Goal: Use online tool/utility: Utilize a website feature to perform a specific function

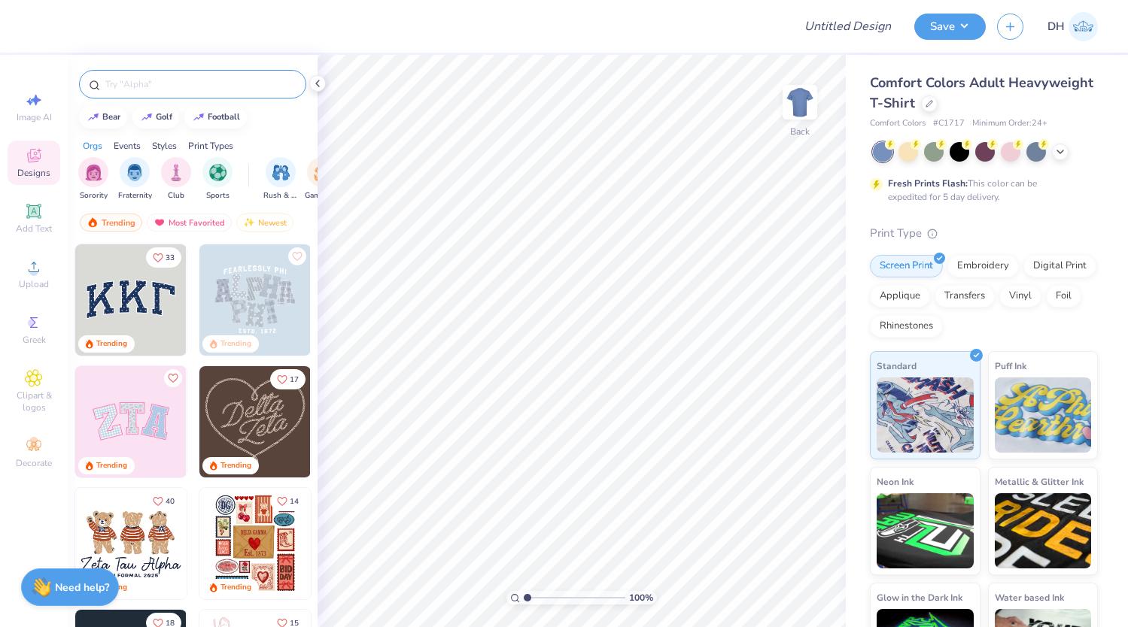
click at [135, 84] on input "text" at bounding box center [200, 84] width 193 height 15
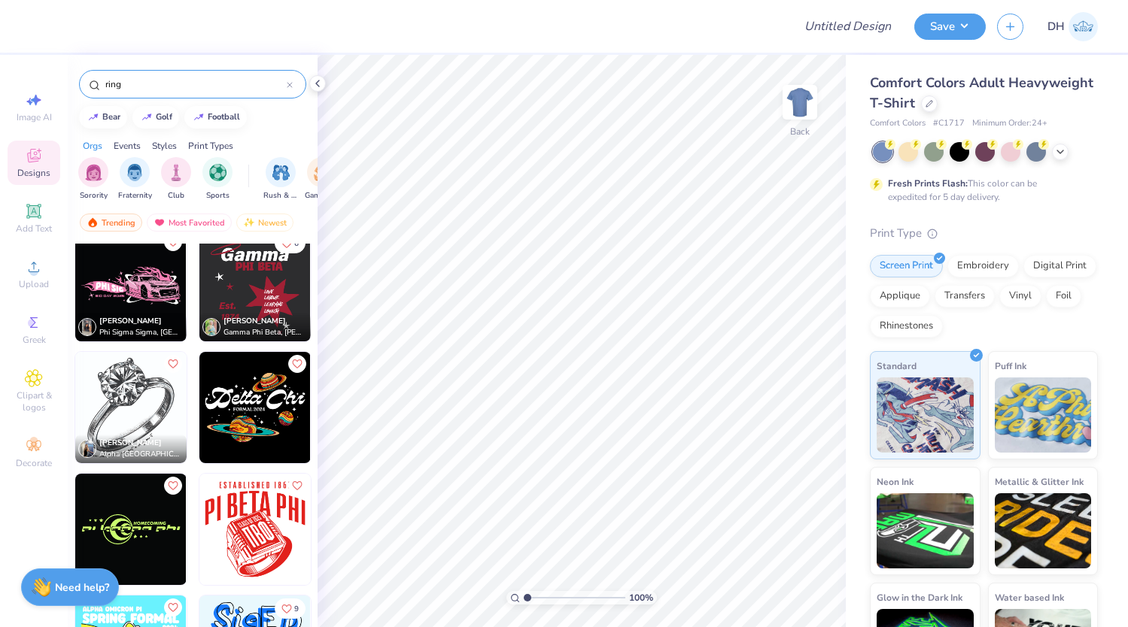
scroll to position [642, 0]
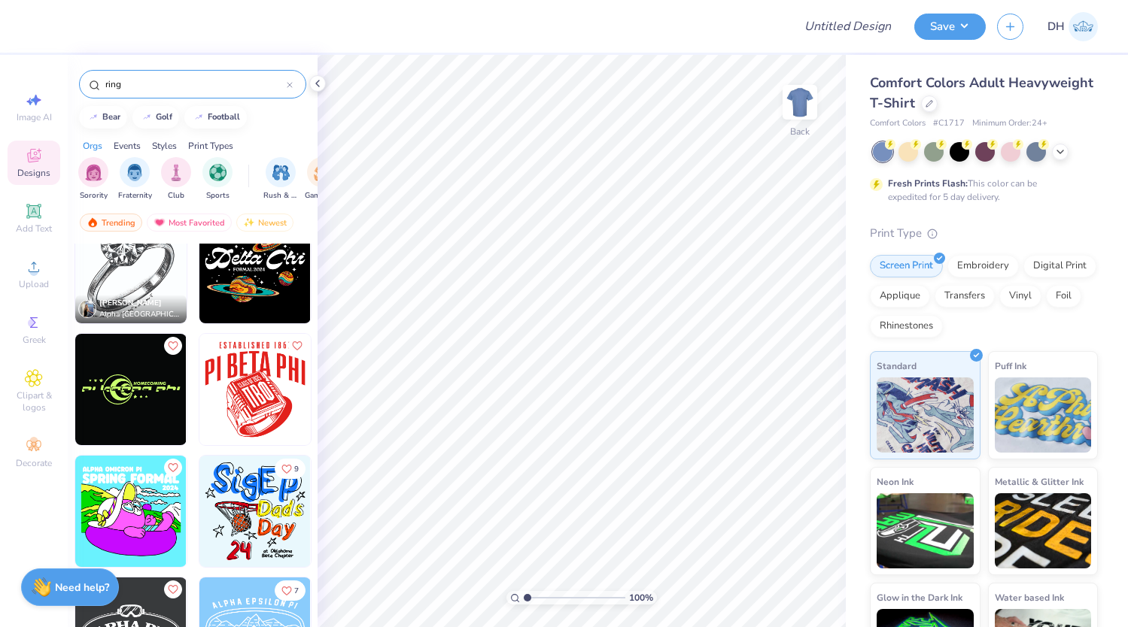
type input "ring"
click at [250, 364] on img at bounding box center [254, 389] width 111 height 111
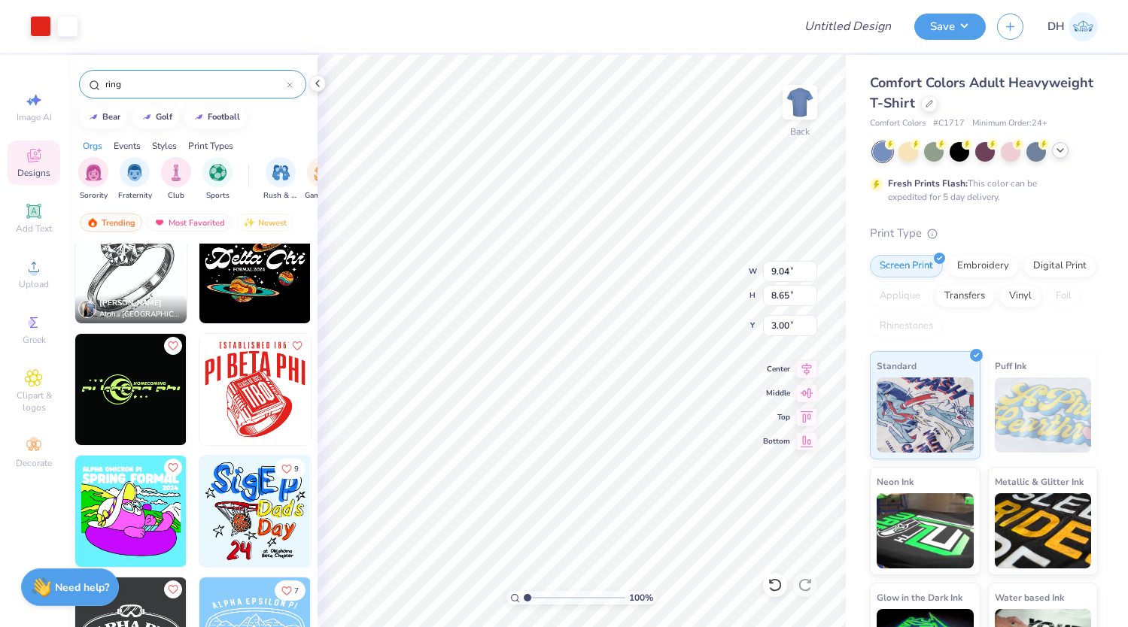
click at [1055, 157] on div at bounding box center [985, 152] width 225 height 20
click at [1067, 153] on div at bounding box center [1060, 150] width 17 height 17
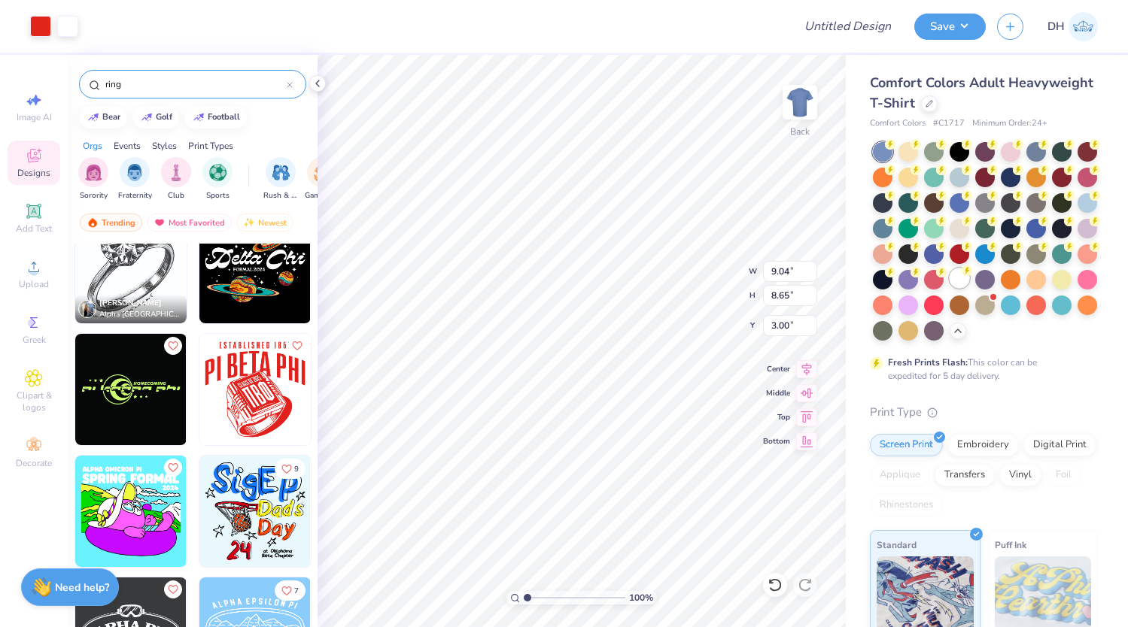
click at [963, 278] on div at bounding box center [959, 279] width 20 height 20
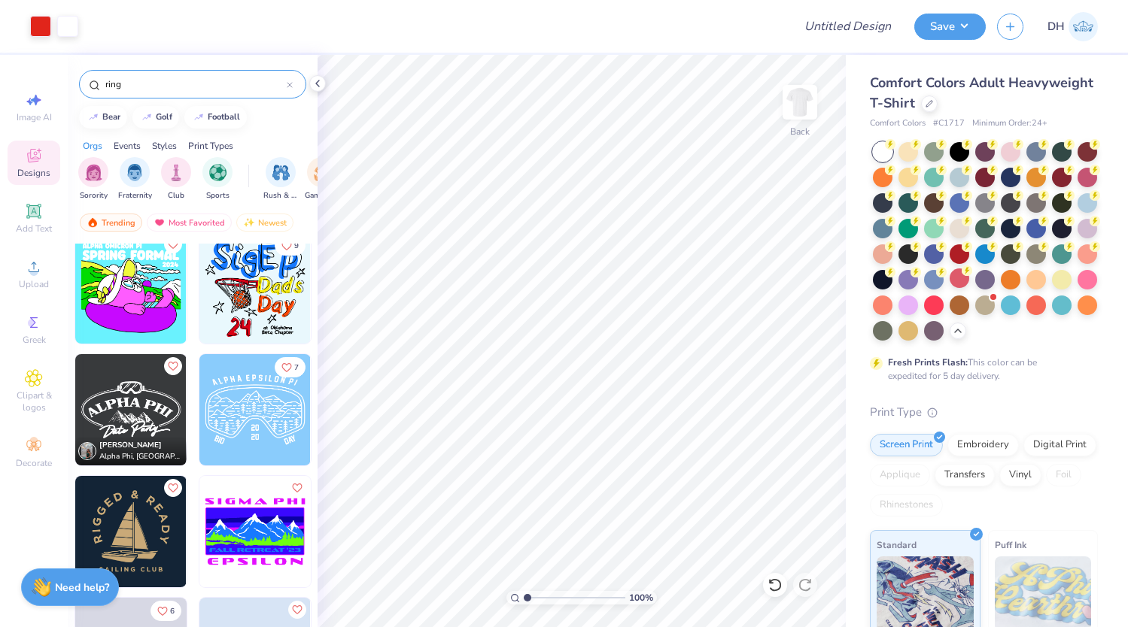
scroll to position [968, 0]
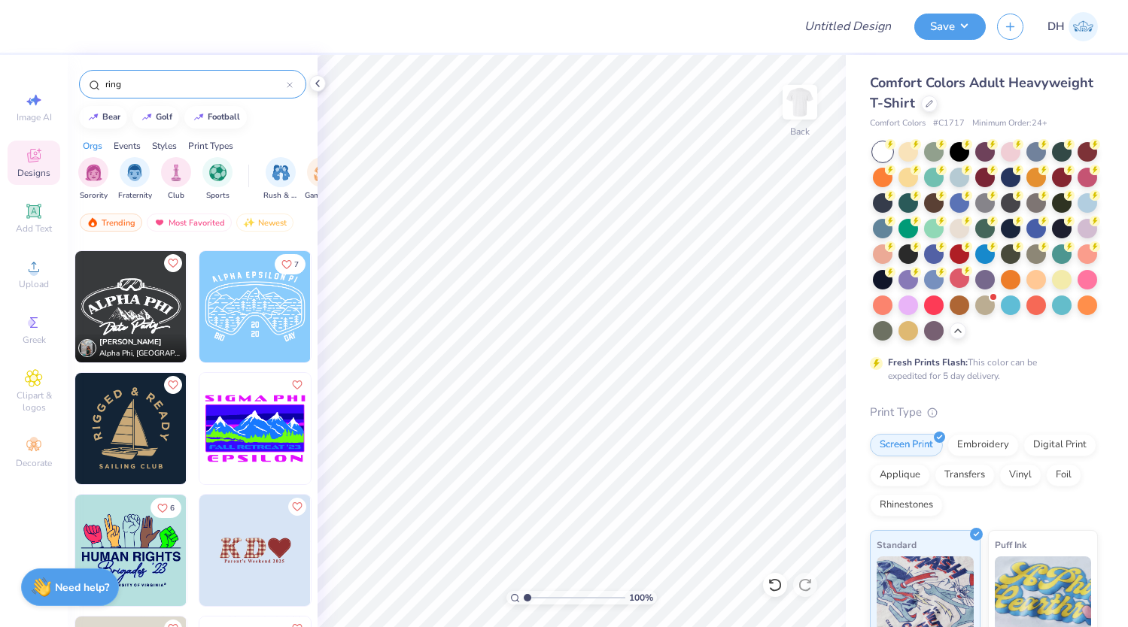
click at [264, 533] on img at bounding box center [254, 550] width 111 height 111
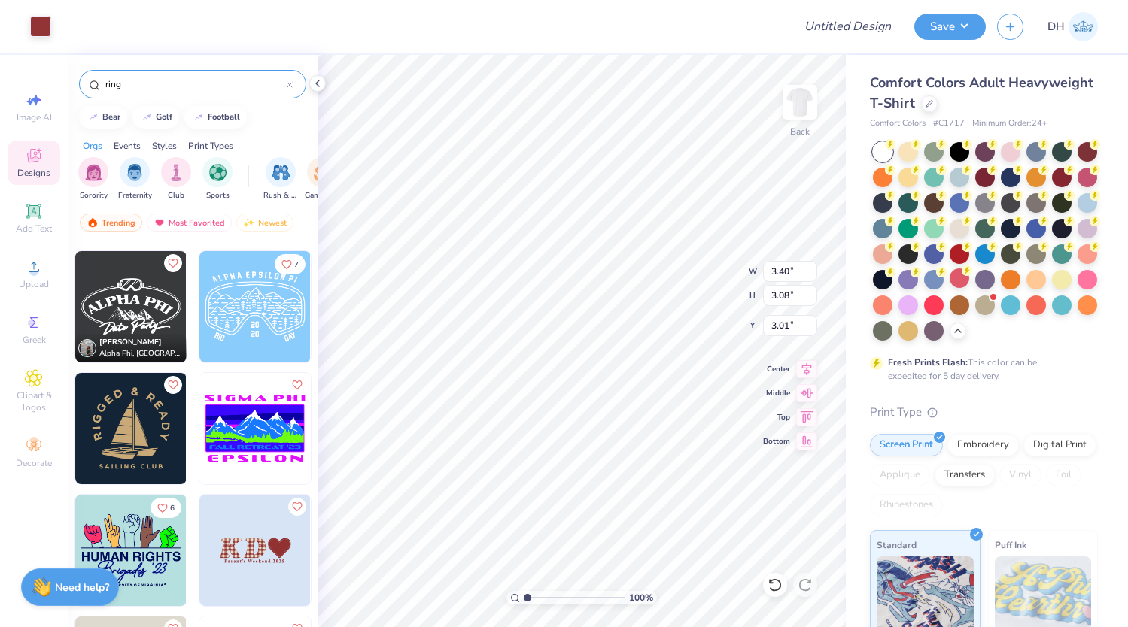
type input "3.40"
type input "3.08"
type input "3.01"
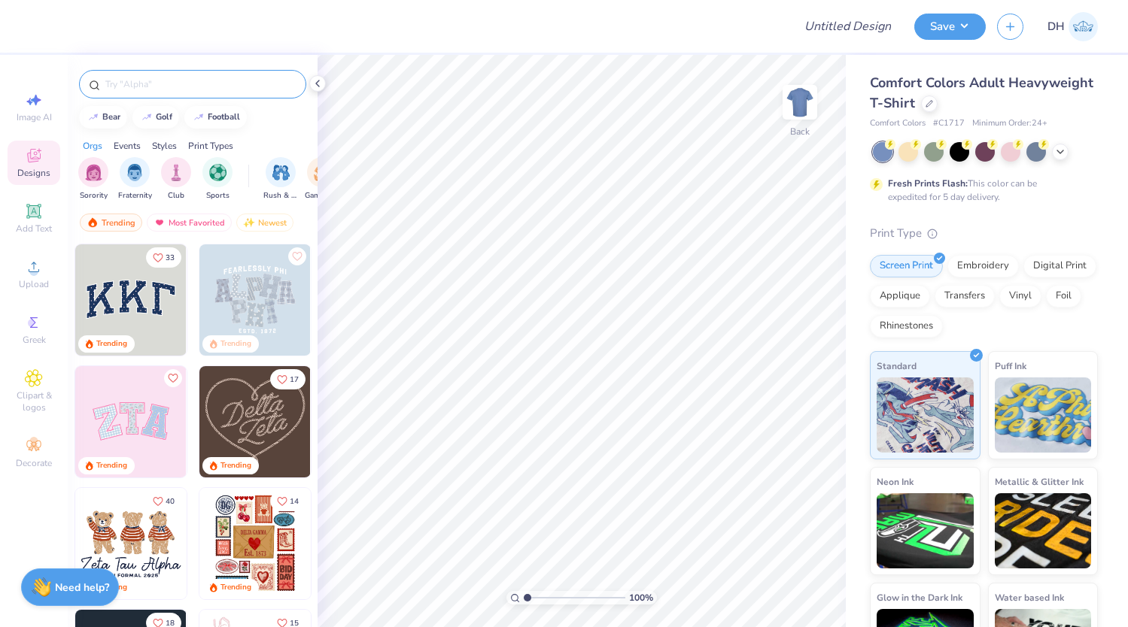
click at [152, 74] on div at bounding box center [192, 84] width 227 height 29
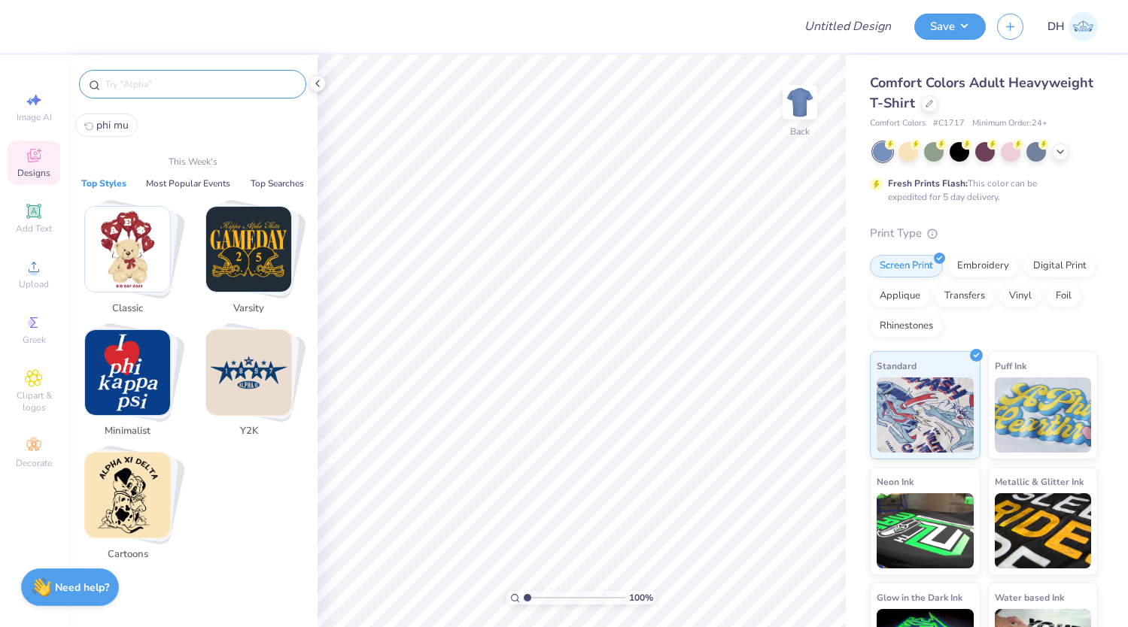
click at [136, 82] on input "text" at bounding box center [200, 84] width 193 height 15
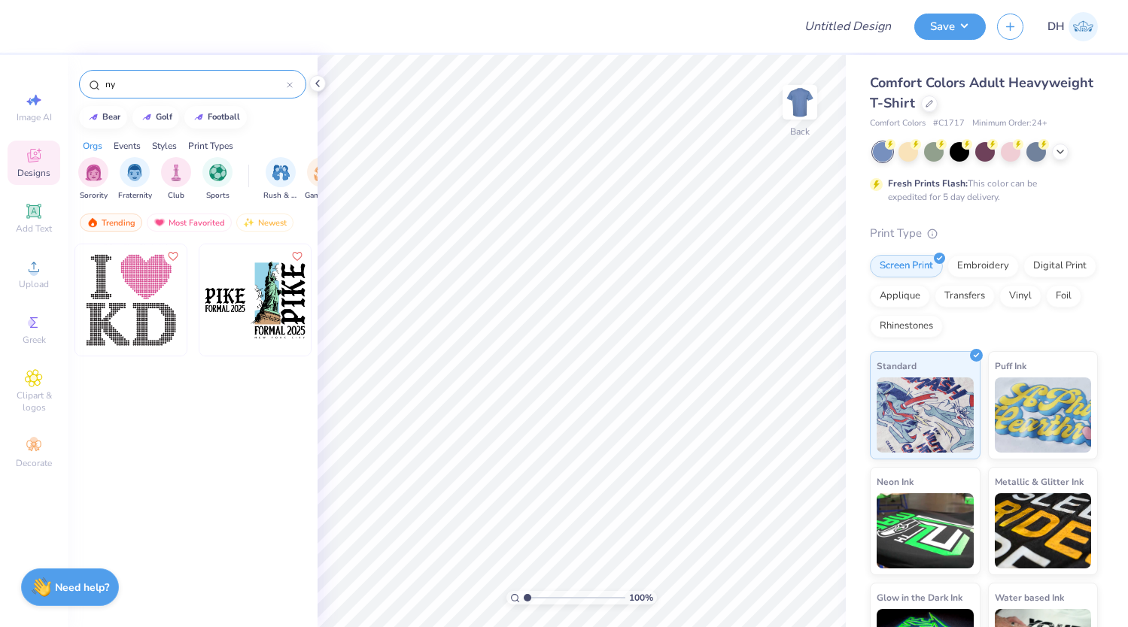
type input "n"
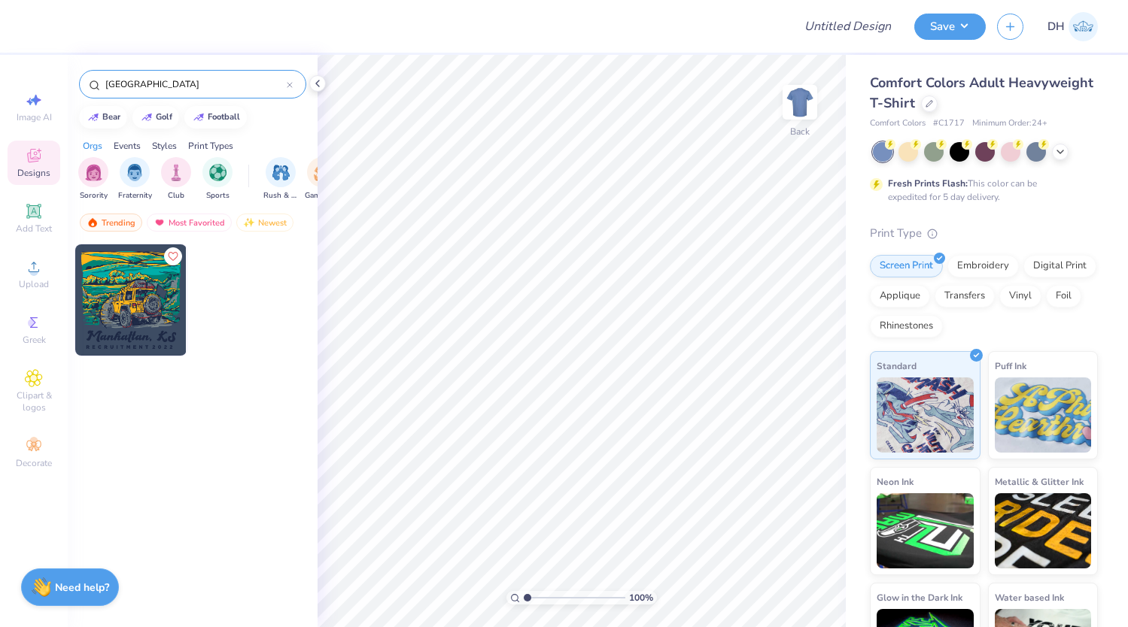
click at [152, 85] on input "manhattan" at bounding box center [195, 84] width 183 height 15
click at [149, 85] on input "manhattan" at bounding box center [195, 84] width 183 height 15
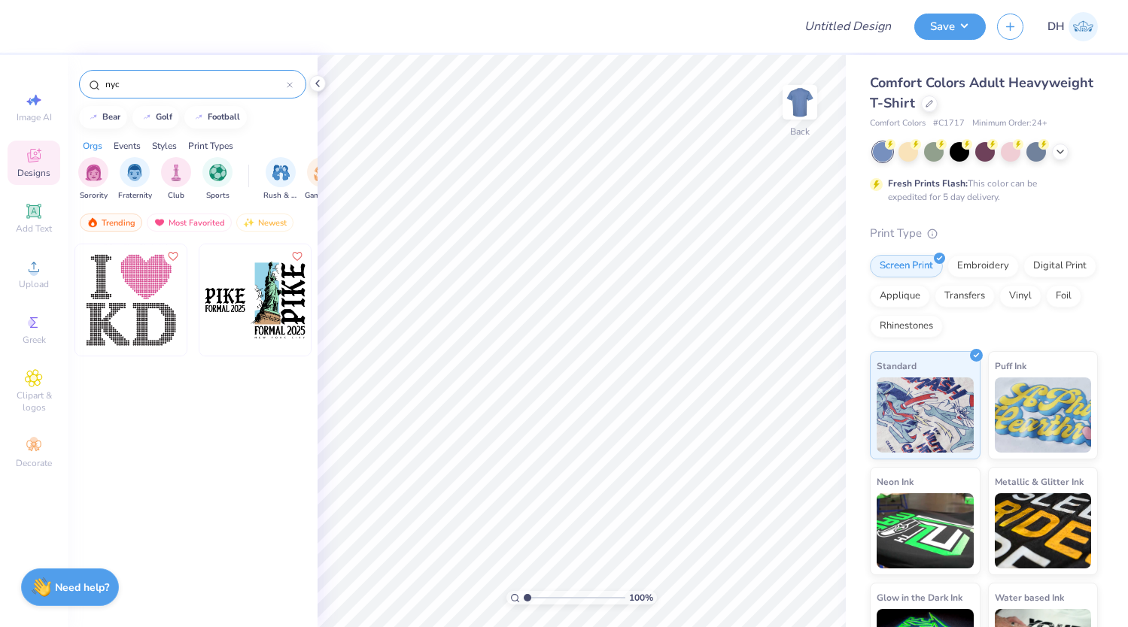
type input "nyc"
click at [276, 308] on img at bounding box center [254, 299] width 111 height 111
click at [798, 113] on img at bounding box center [799, 102] width 60 height 60
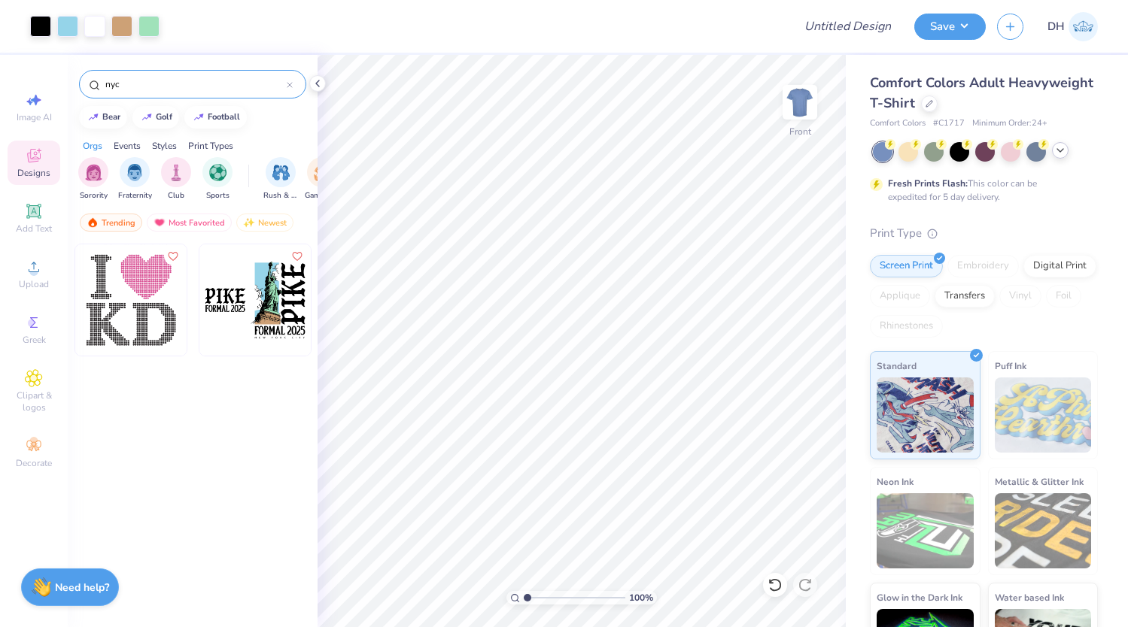
click at [1058, 144] on div at bounding box center [1060, 150] width 17 height 17
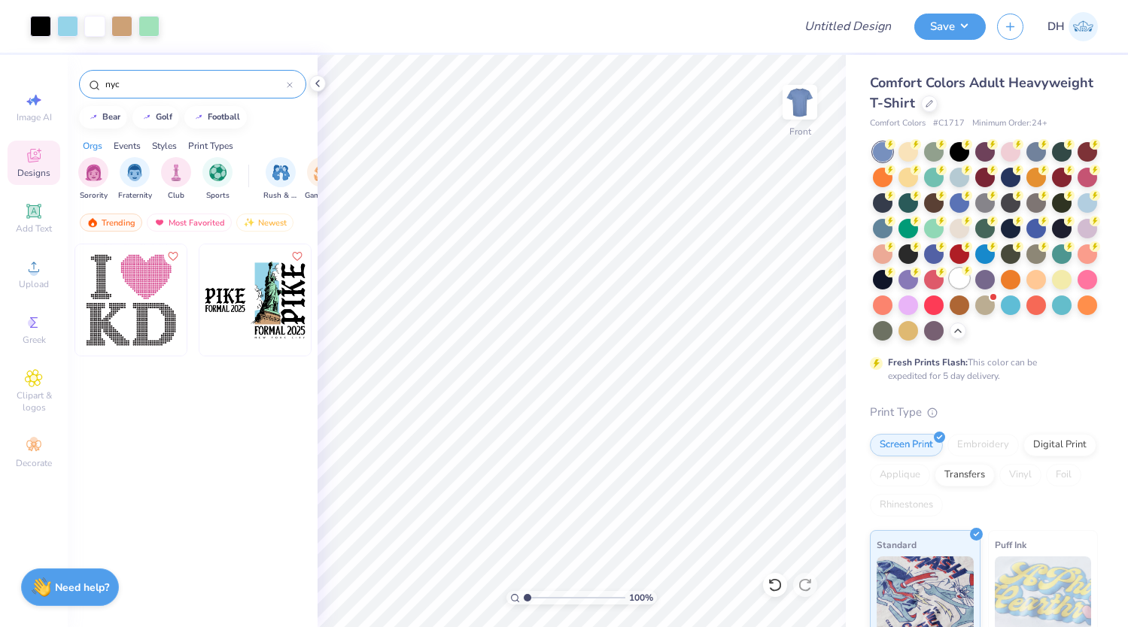
click at [958, 277] on div at bounding box center [959, 279] width 20 height 20
type input "4.70"
type input "12.00"
type input "5.65"
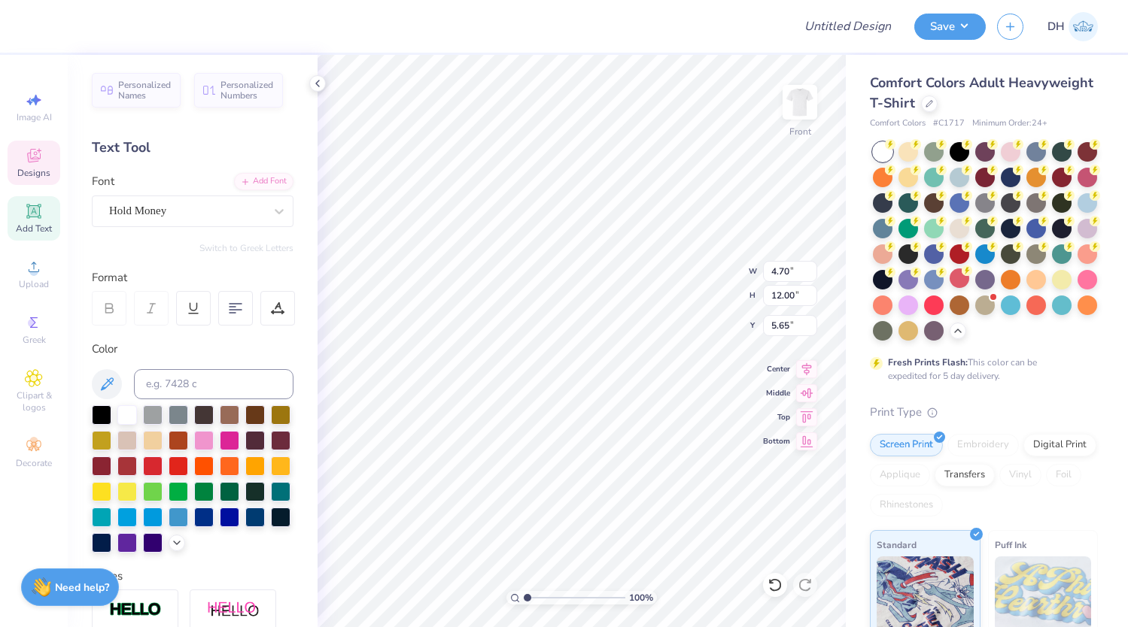
scroll to position [0, 1]
type textarea "Tri Delt"
type input "3.36"
type input "11.49"
type input "6.16"
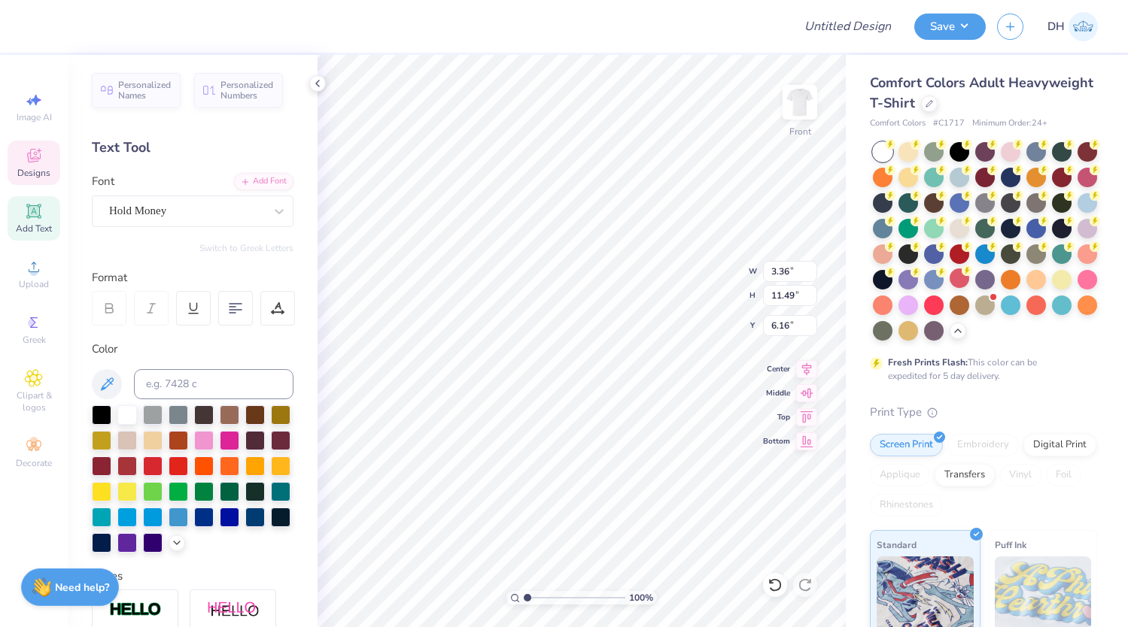
scroll to position [0, 2]
type textarea "DDD x Delt"
type textarea "F"
type textarea "homecoming"
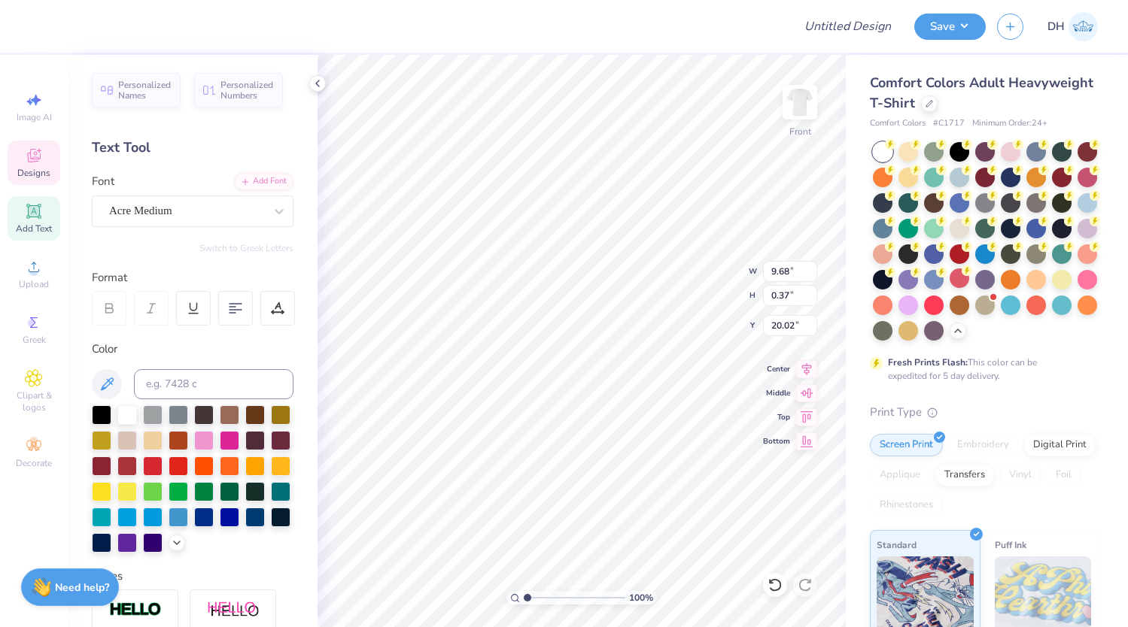
scroll to position [0, 2]
type textarea "N"
type textarea "MANHATTAN"
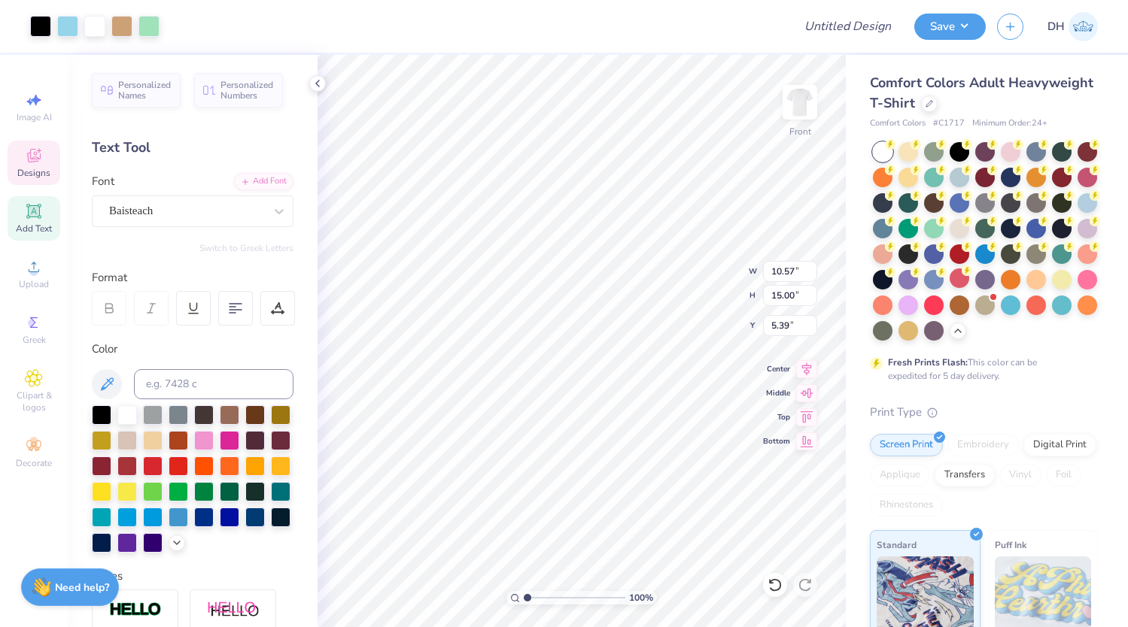
type input "10.57"
type input "15.00"
type input "5.39"
type input "10.57"
type input "15.00"
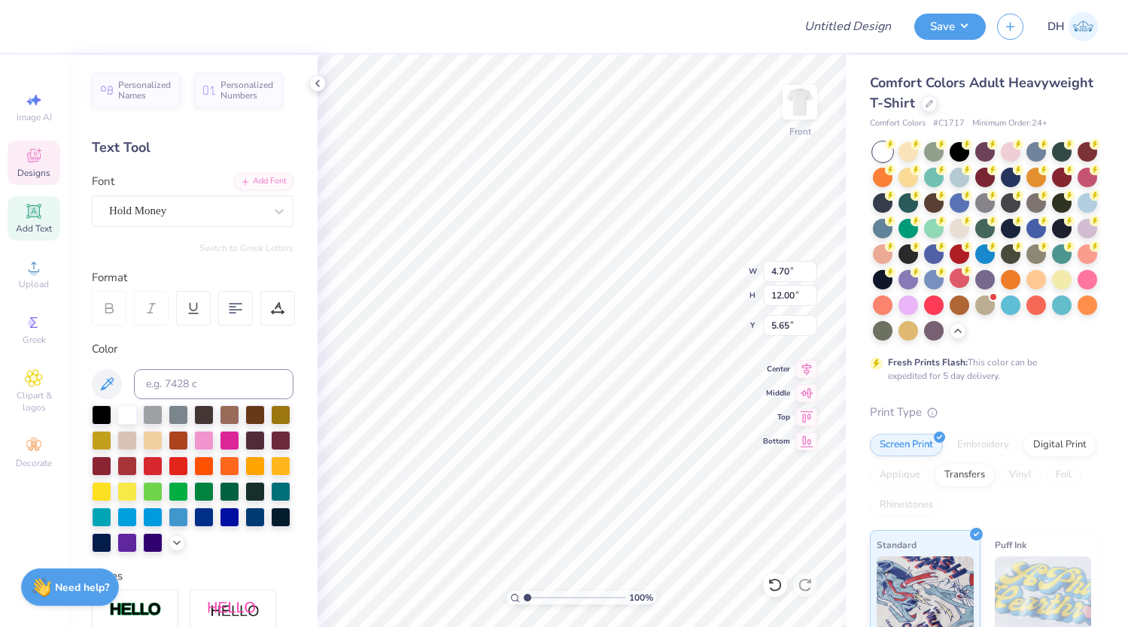
type input "5.39"
type textarea "P"
type textarea "N"
type textarea "D"
type textarea "PI PHI X DSIG"
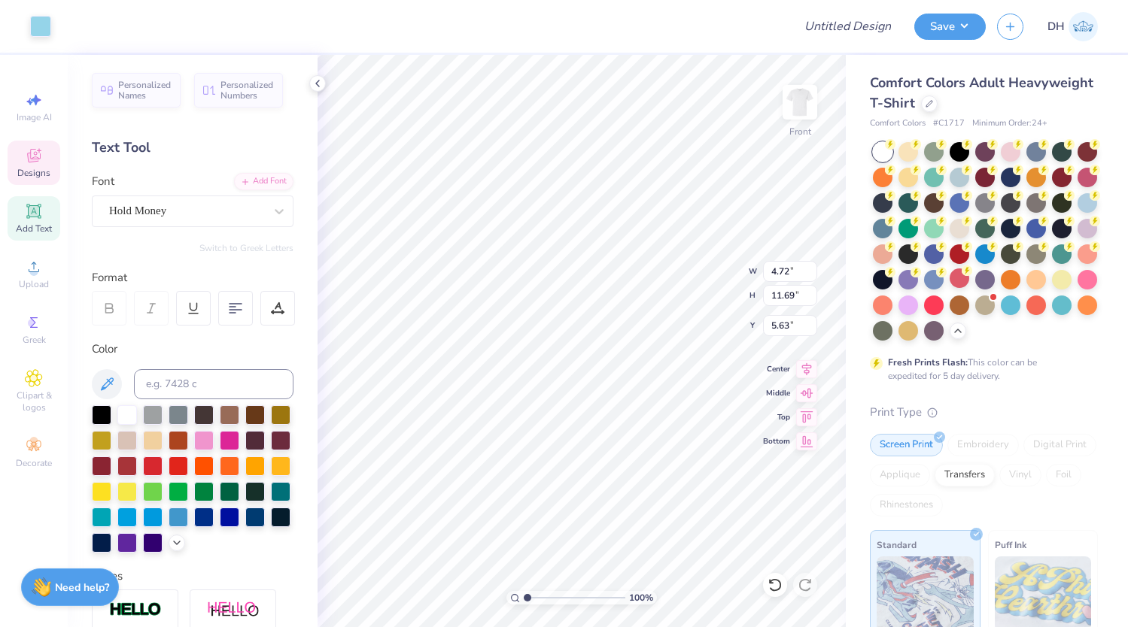
type input "4.72"
type input "11.69"
type input "5.63"
type input "3.70"
type input "26.43"
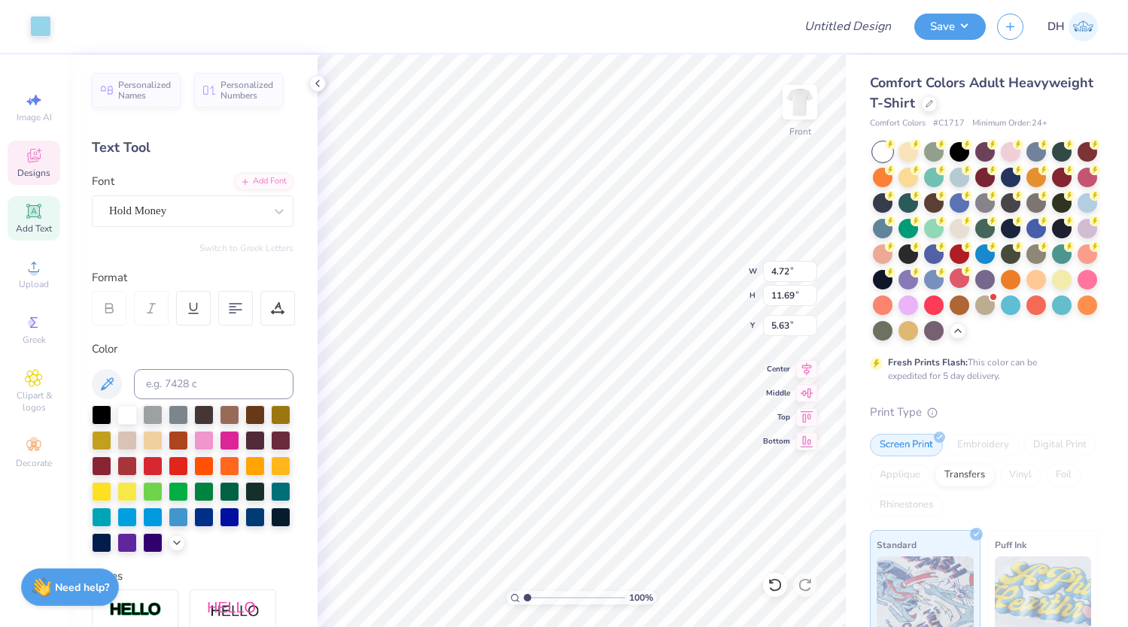
type input "0.53"
type input "1.51"
type input "10.79"
type input "6.52"
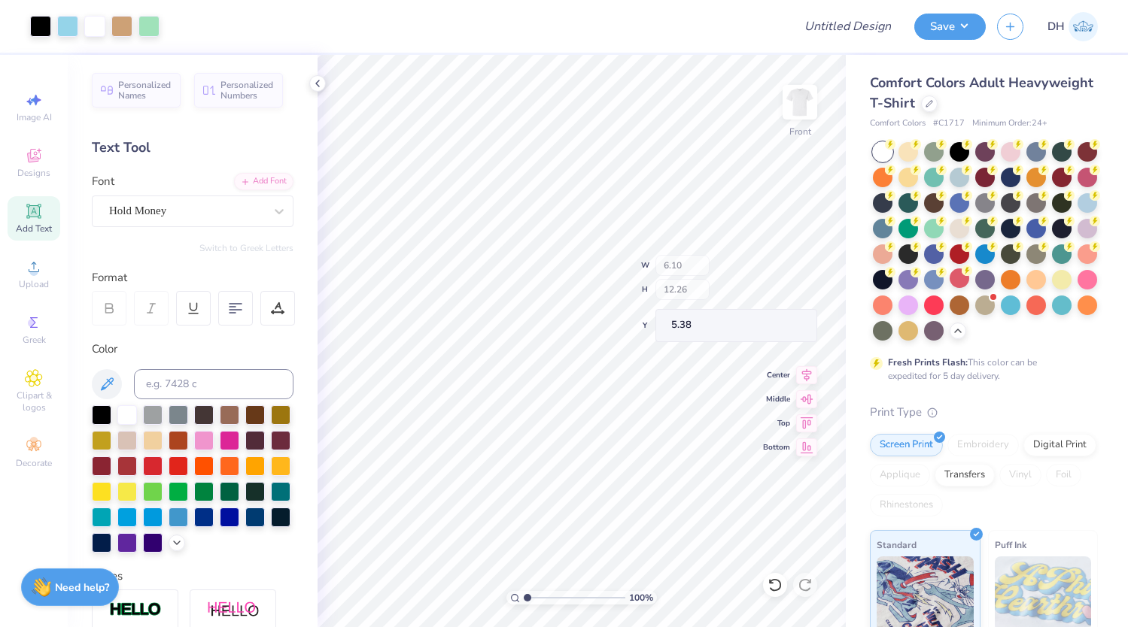
type input "5.38"
click at [90, 14] on div at bounding box center [94, 24] width 21 height 21
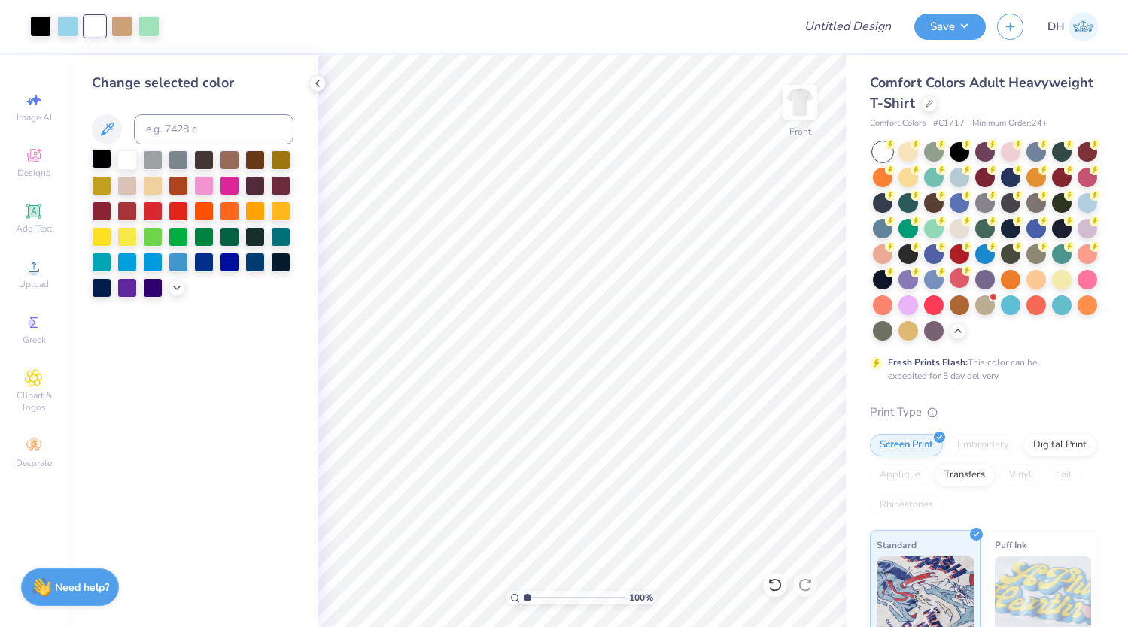
click at [92, 151] on div at bounding box center [102, 159] width 20 height 20
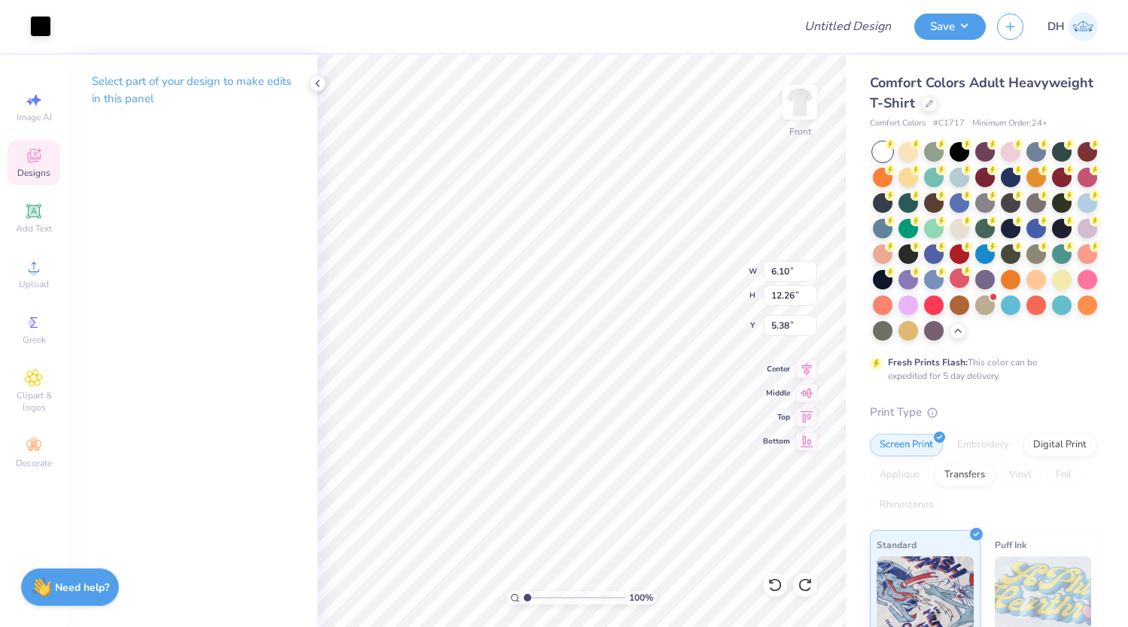
type input "1.87"
type input "5.07"
type input "9.93"
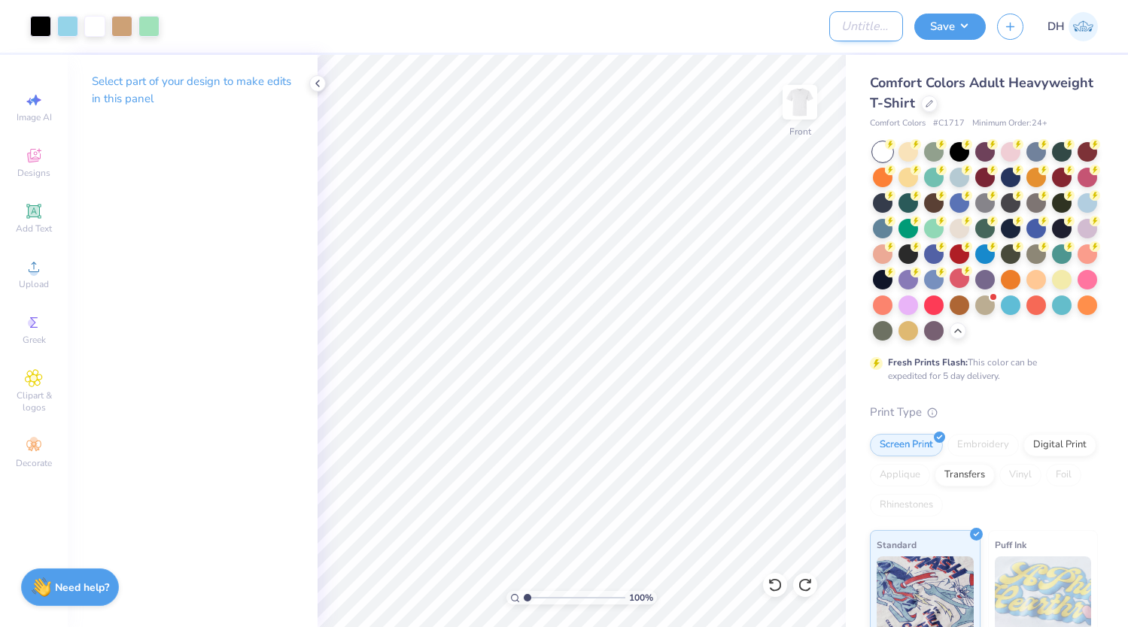
click at [857, 27] on input "Design Title" at bounding box center [866, 26] width 74 height 30
type input "Pi Phi x Dsig Homecoming"
click at [936, 49] on div "Save DH" at bounding box center [1021, 26] width 214 height 53
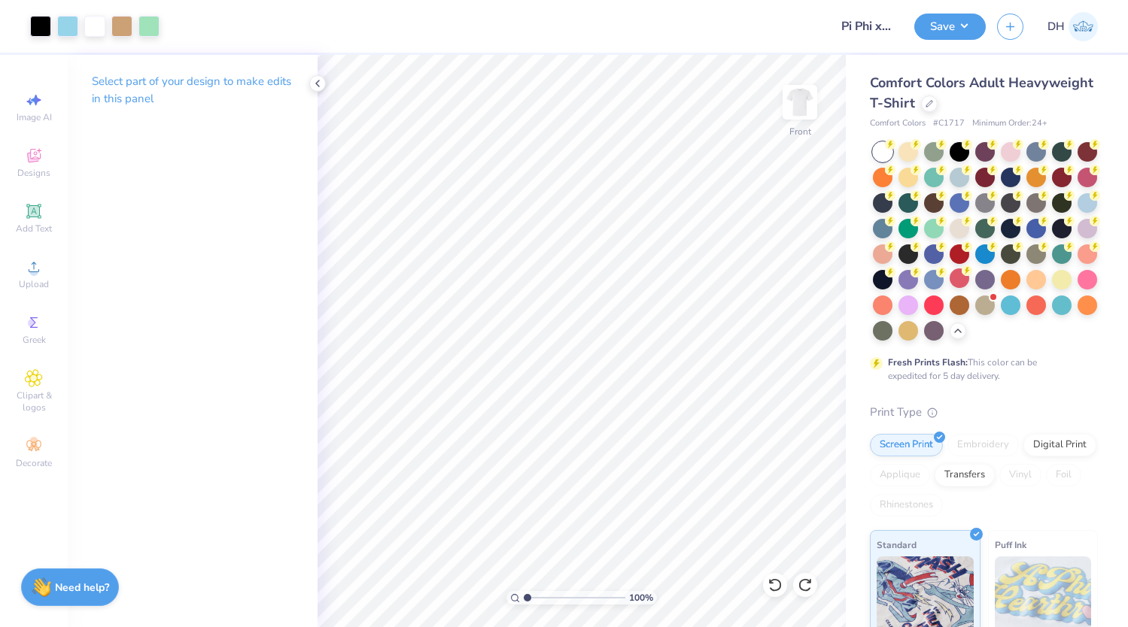
click at [937, 4] on div "Save DH" at bounding box center [1021, 26] width 214 height 53
click at [939, 15] on button "Save" at bounding box center [949, 24] width 71 height 26
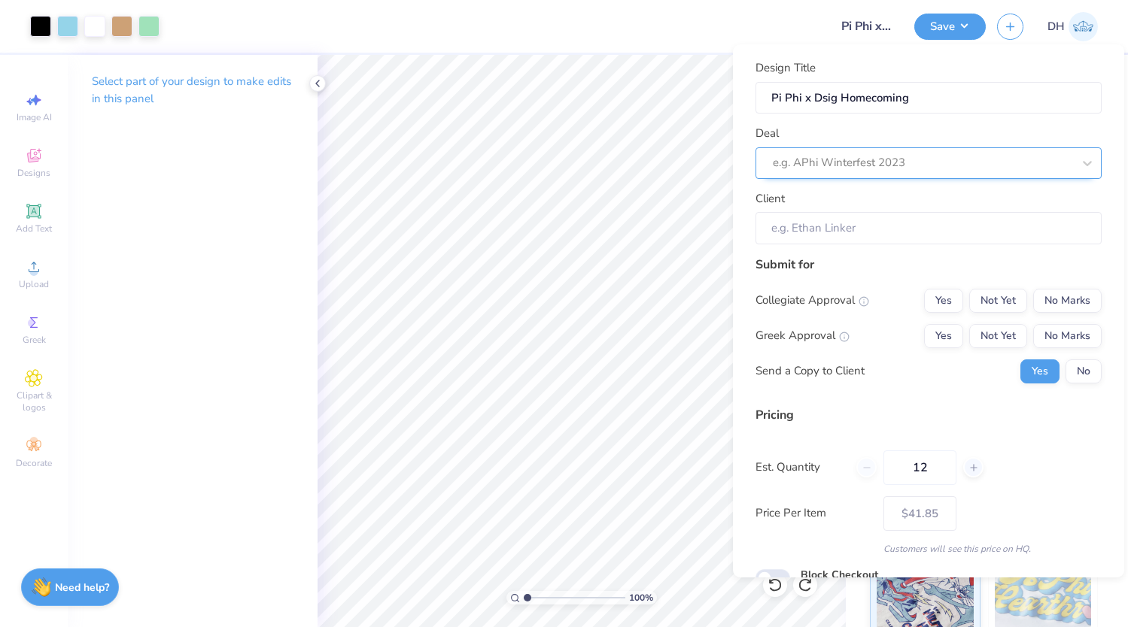
click at [867, 168] on div at bounding box center [921, 163] width 299 height 20
type input "homecoming"
click at [882, 168] on div at bounding box center [921, 163] width 299 height 20
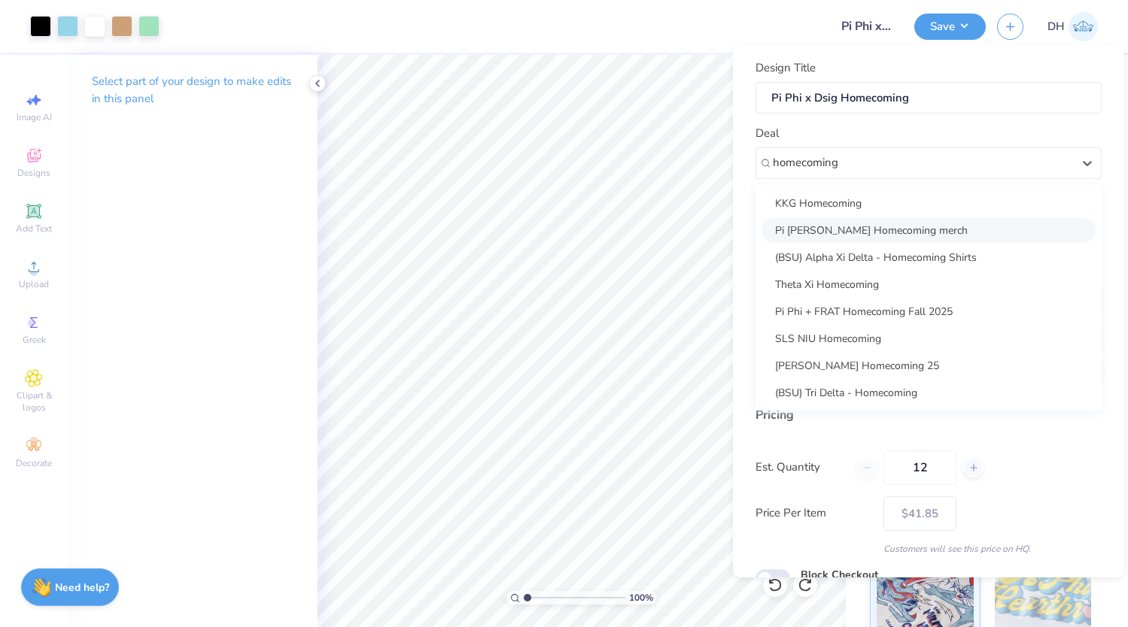
scroll to position [109, 0]
click at [888, 310] on div "Pi Phi + FRAT Homecoming Fall 2025" at bounding box center [928, 311] width 334 height 25
type input "homecoming"
type input "Whitney Korth"
type input "$49.63"
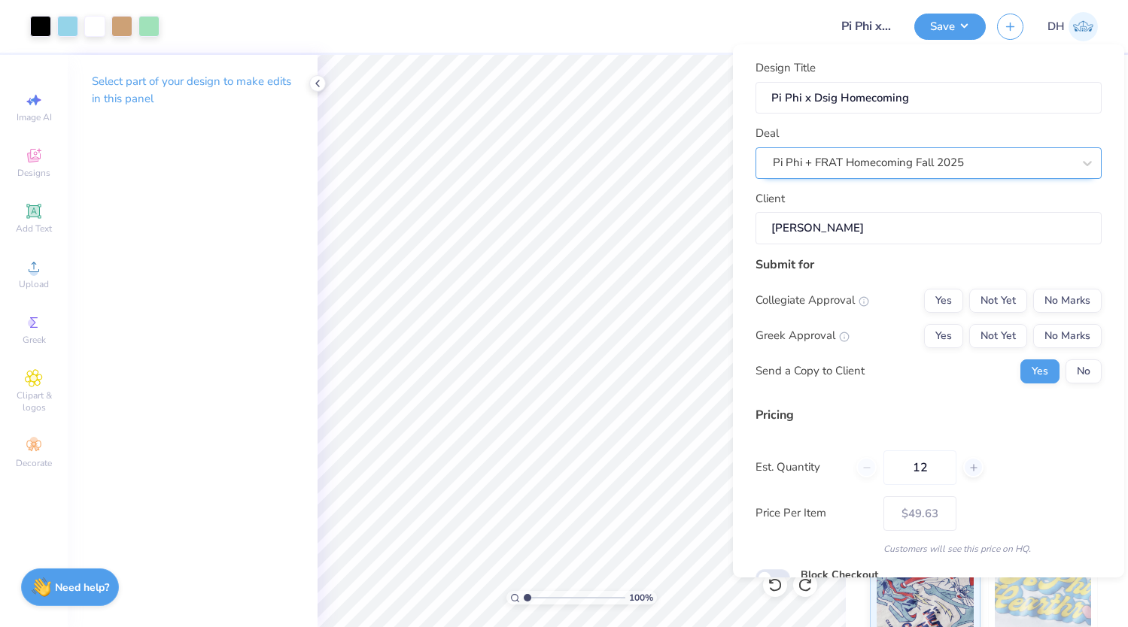
click at [879, 172] on div "Pi Phi + FRAT Homecoming Fall 2025" at bounding box center [922, 162] width 302 height 23
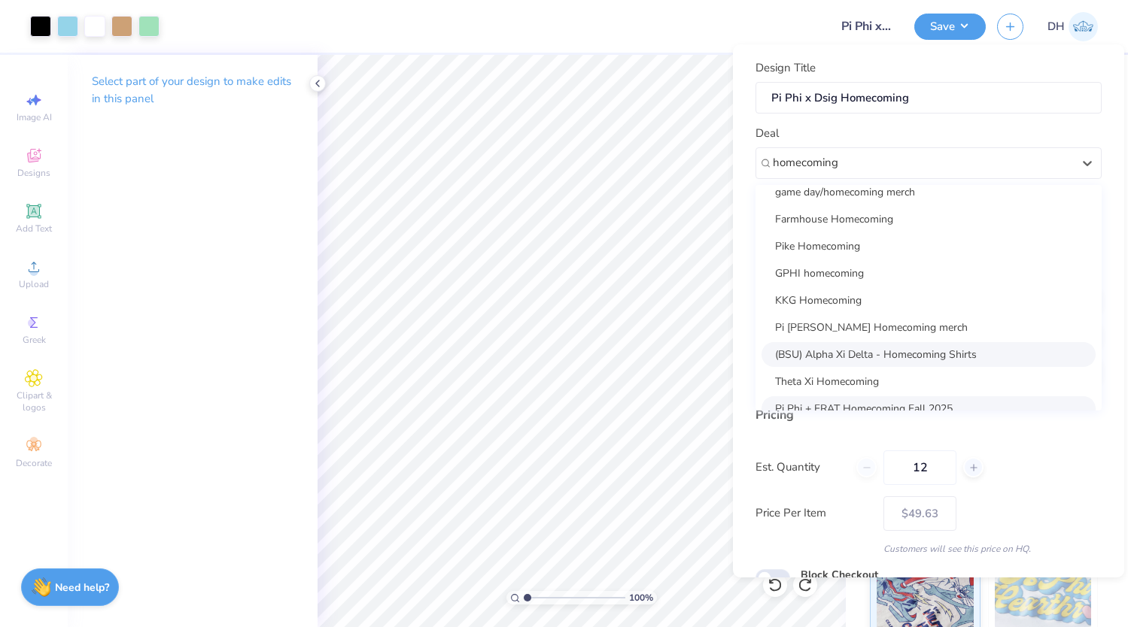
scroll to position [0, 0]
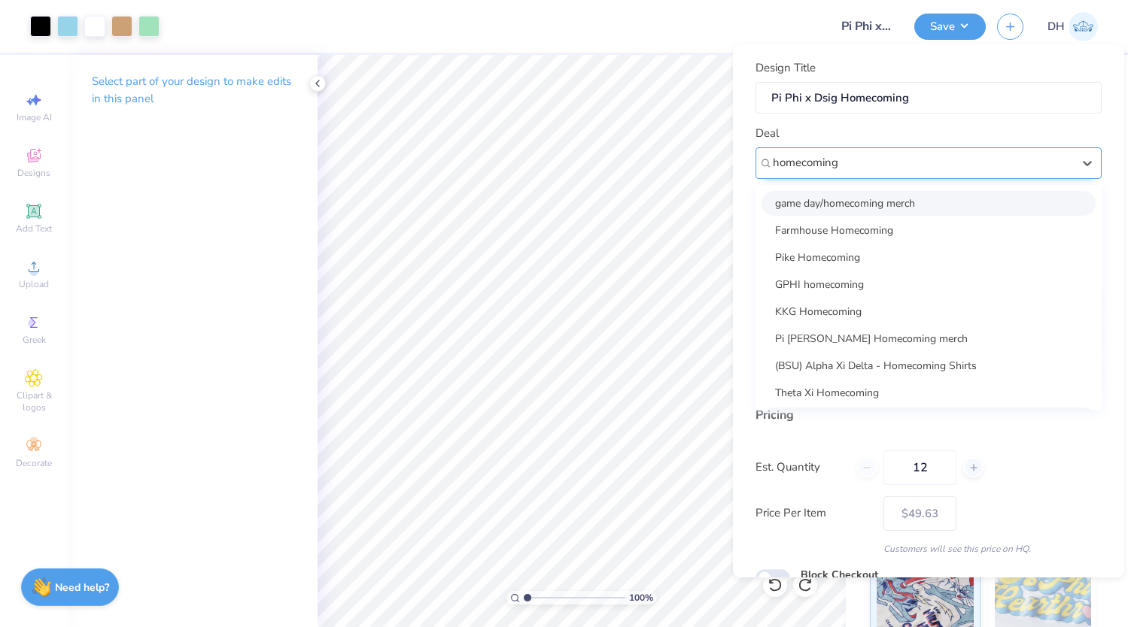
click at [772, 159] on input "homecoming" at bounding box center [806, 162] width 68 height 17
click at [834, 202] on div "game day/homecoming merch" at bounding box center [928, 203] width 334 height 25
type input "homecoming"
type input "Taryn Pearce"
type input "$49.63"
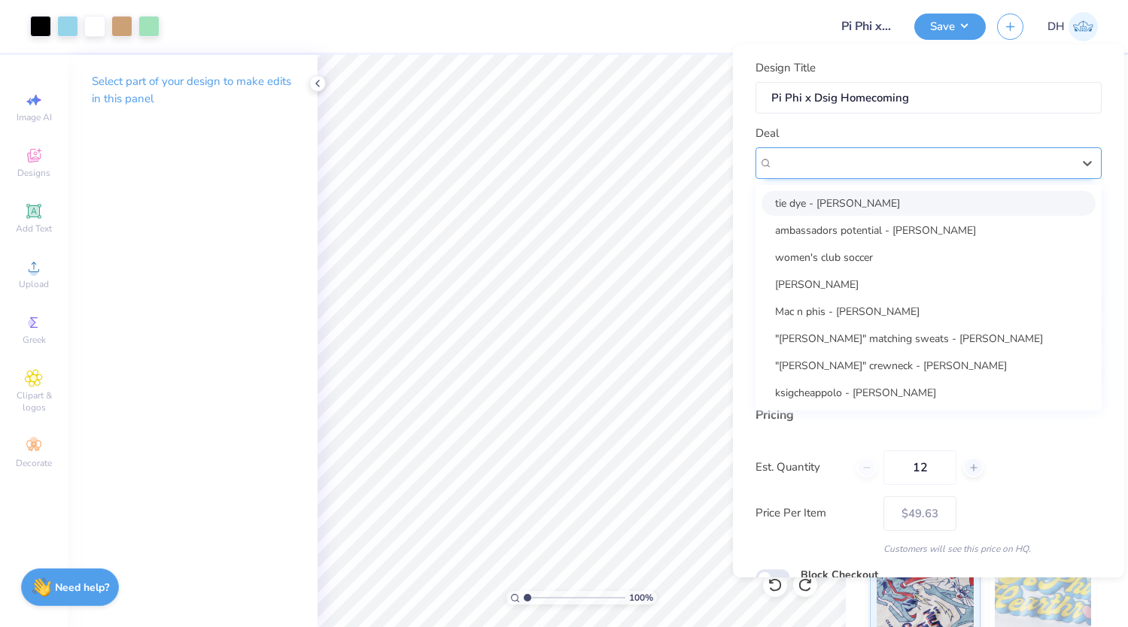
click at [877, 159] on div "game day/homecoming merch" at bounding box center [922, 162] width 302 height 23
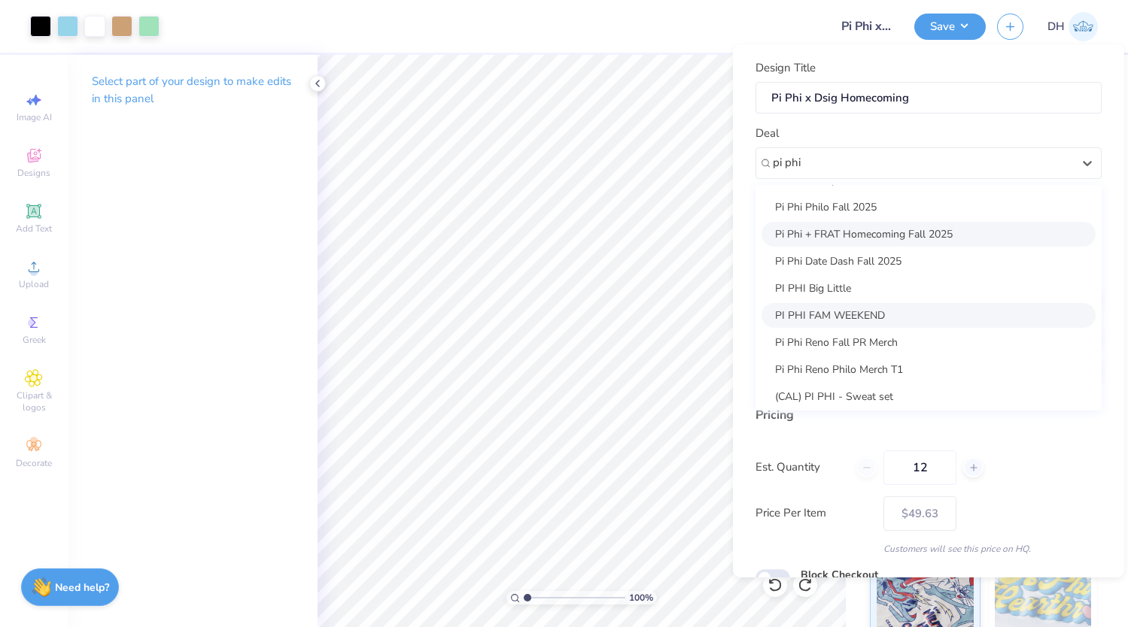
scroll to position [217, 0]
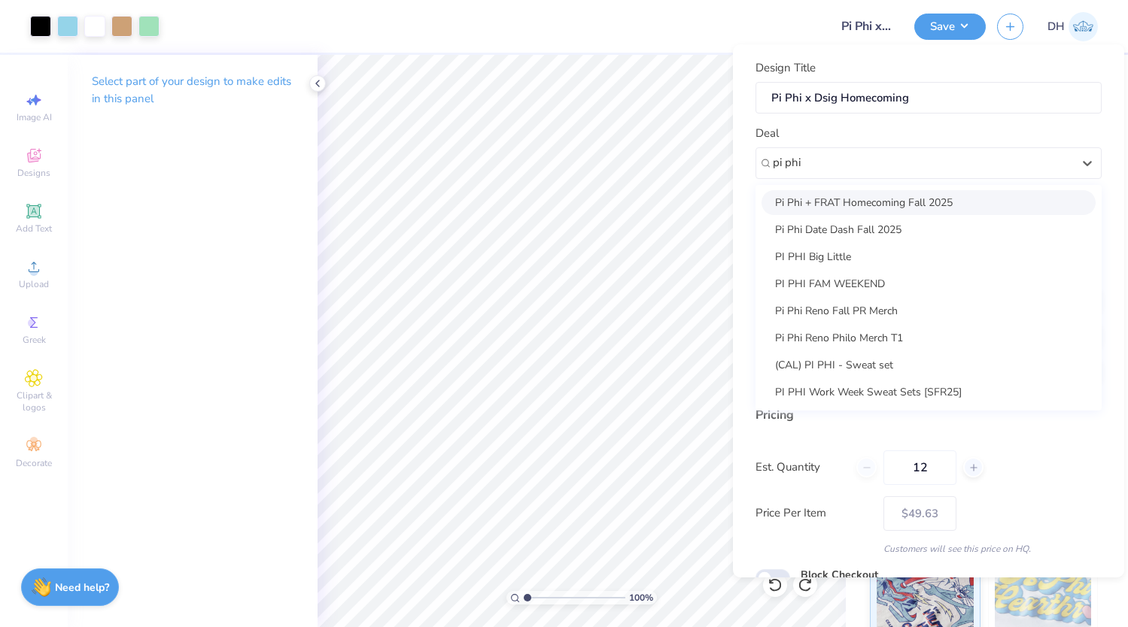
click at [937, 200] on div "Pi Phi + FRAT Homecoming Fall 2025" at bounding box center [928, 202] width 334 height 25
type input "pi phi"
type input "Whitney Korth"
type input "$49.63"
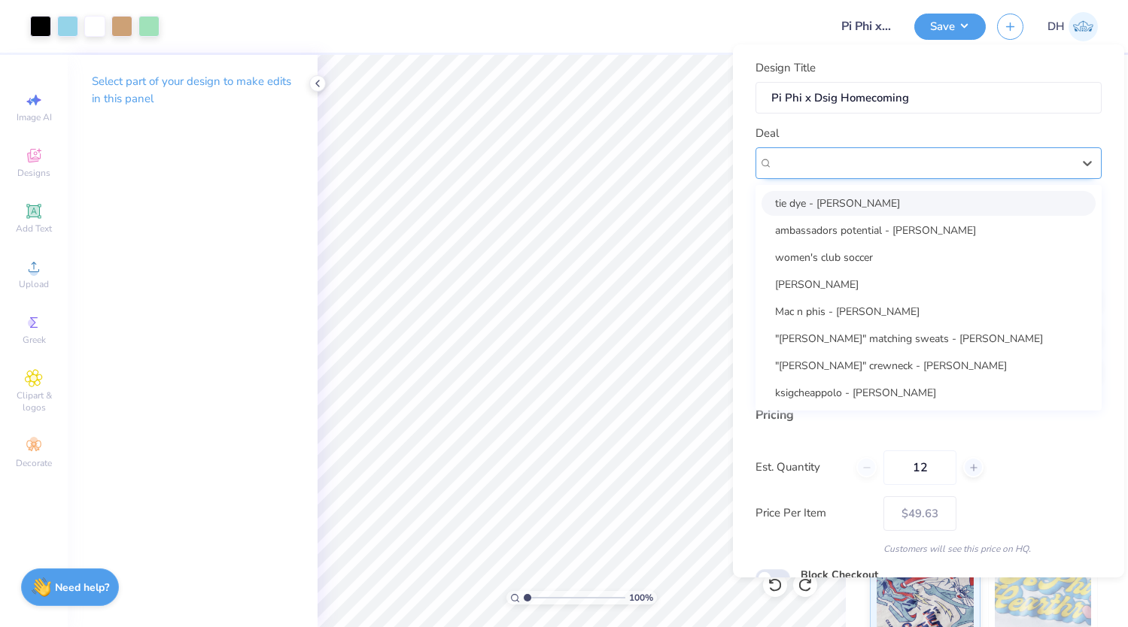
click at [933, 165] on div "Pi Phi + FRAT Homecoming Fall 2025" at bounding box center [922, 162] width 302 height 23
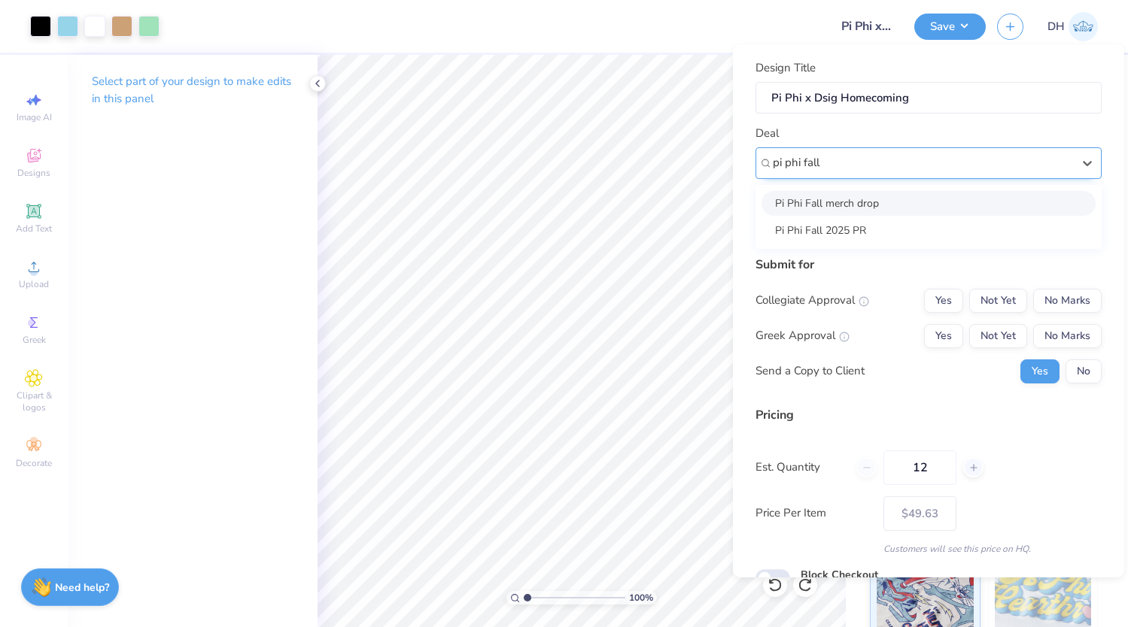
click at [946, 202] on div "Pi Phi Fall merch drop" at bounding box center [928, 203] width 334 height 25
type input "pi phi fall"
type input "Ellisyn Jackson"
click at [934, 341] on button "Yes" at bounding box center [943, 336] width 39 height 24
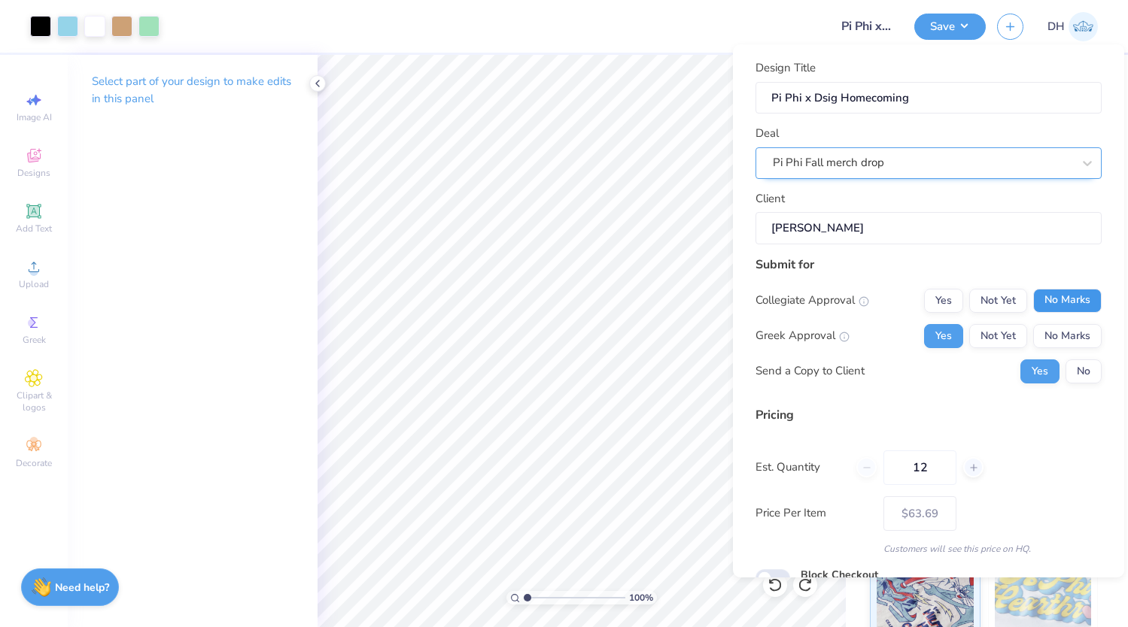
click at [1085, 299] on button "No Marks" at bounding box center [1067, 301] width 68 height 24
type input "$49.63"
click at [1083, 375] on button "No" at bounding box center [1083, 372] width 36 height 24
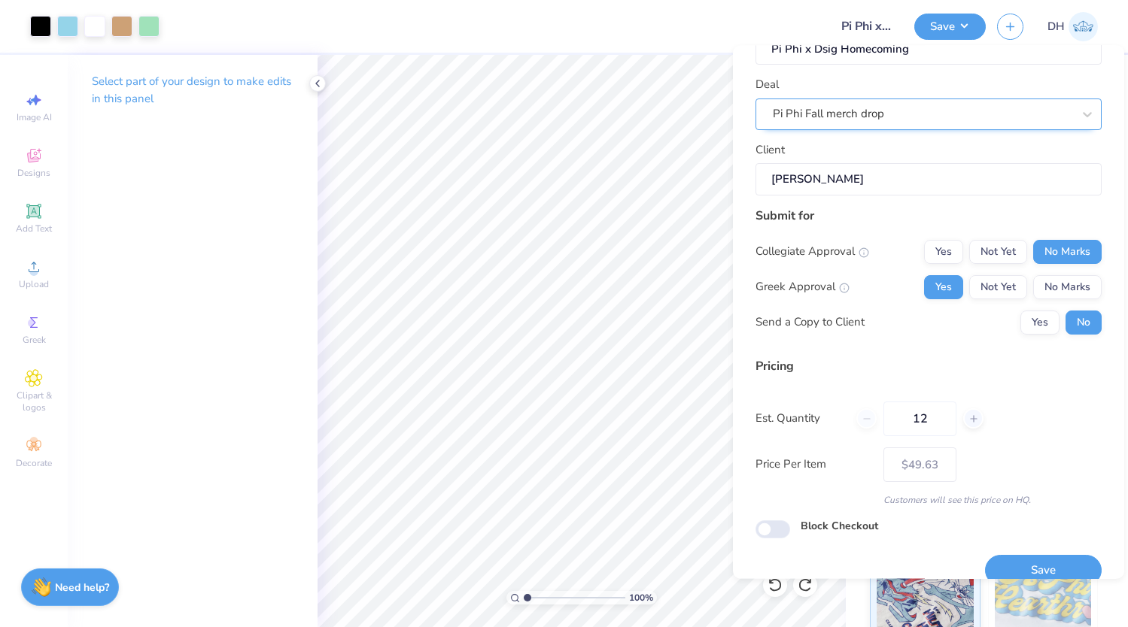
scroll to position [59, 0]
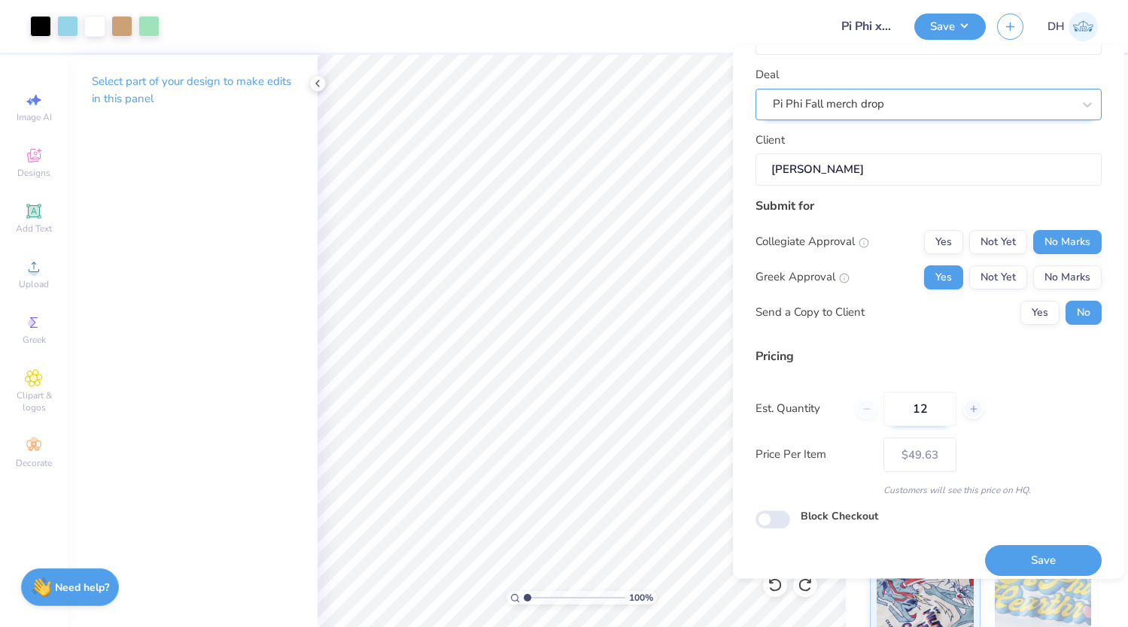
click at [930, 403] on input "12" at bounding box center [919, 409] width 73 height 35
type input "100"
click at [963, 354] on div "Pricing" at bounding box center [928, 357] width 346 height 18
click at [1033, 558] on button "Save" at bounding box center [1043, 561] width 117 height 31
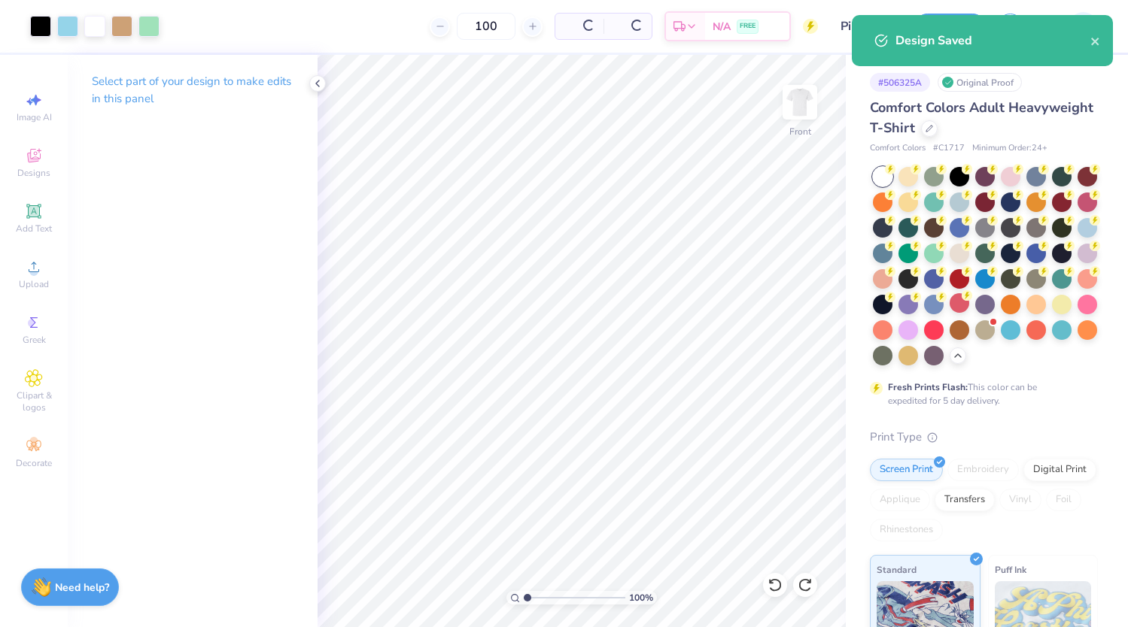
type input "$21.24"
